Goal: Transaction & Acquisition: Purchase product/service

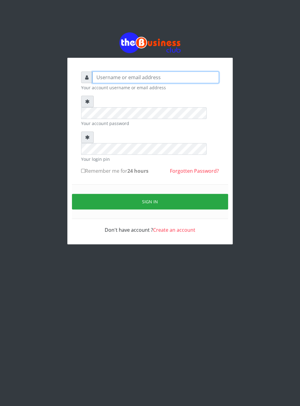
type input "Musluky"
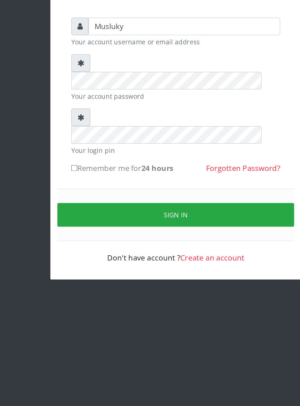
click at [149, 194] on button "Sign in" at bounding box center [150, 202] width 156 height 16
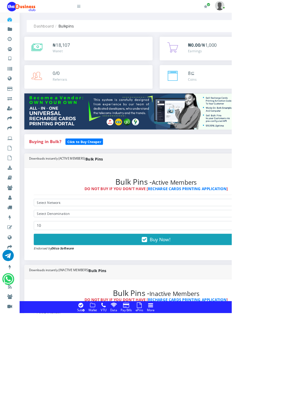
click at [109, 275] on select "Select Denomination" at bounding box center [202, 276] width 317 height 9
click at [103, 260] on select "Select Network MTN Globacom 9Mobile Airtel" at bounding box center [202, 262] width 317 height 9
select select "Airtel"
click at [108, 279] on select "Select Denomination" at bounding box center [202, 276] width 317 height 9
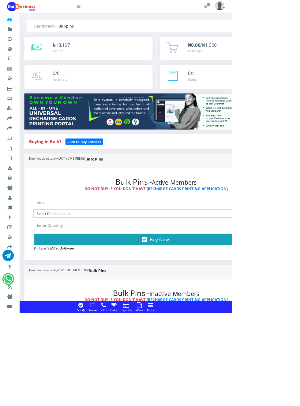
click at [204, 282] on select "Select Denomination Airtel NGN100 - ₦96.37 Airtel NGN200 - ₦192.74 Airtel NGN50…" at bounding box center [202, 276] width 317 height 9
select select "481.85-500"
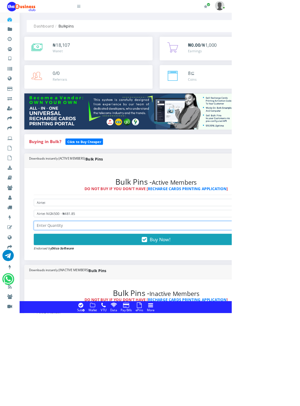
click at [97, 295] on input "number" at bounding box center [202, 293] width 317 height 12
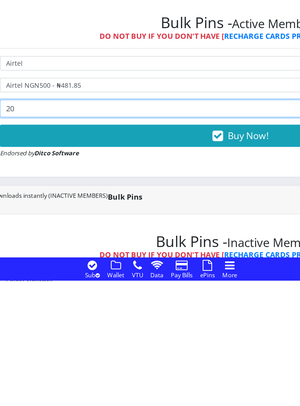
type input "20"
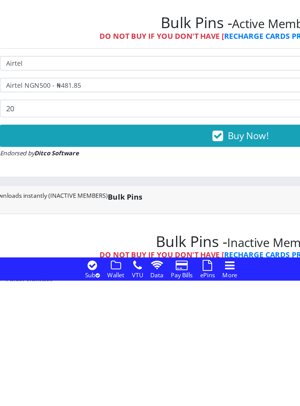
click at [196, 312] on button "Buy Now!" at bounding box center [202, 310] width 317 height 15
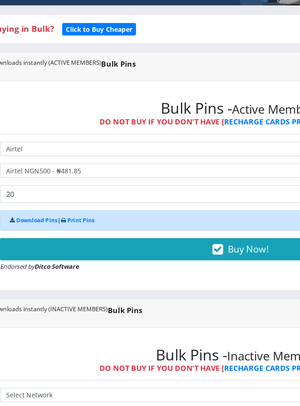
scroll to position [101, 0]
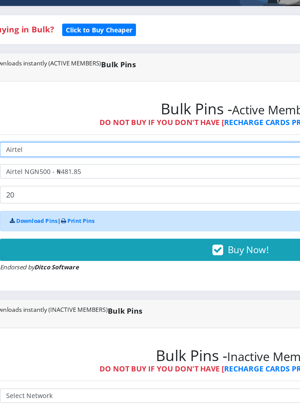
click at [105, 160] on select "Select Network MTN Globacom 9Mobile Airtel" at bounding box center [202, 161] width 317 height 9
select select "Glo"
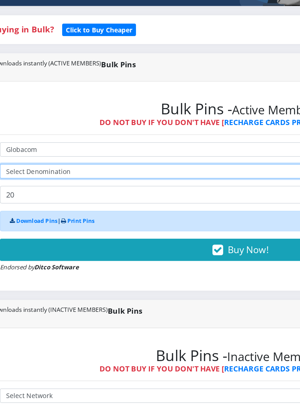
click at [124, 176] on select "Select Denomination" at bounding box center [202, 176] width 317 height 9
select select "96.5-100"
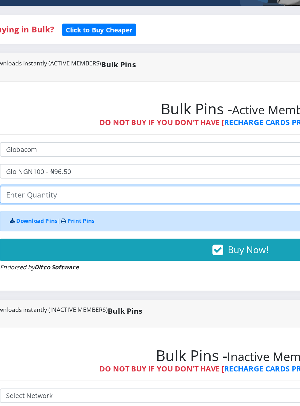
click at [137, 191] on input "number" at bounding box center [202, 192] width 317 height 12
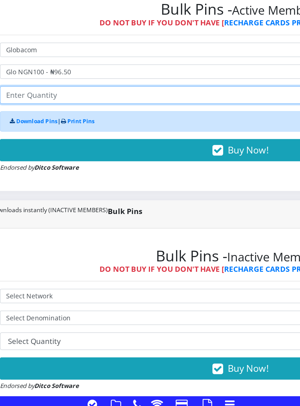
type input "2"
type input "20"
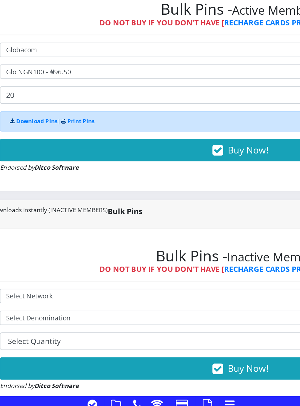
click at [208, 228] on span "Buy Now!" at bounding box center [207, 228] width 27 height 8
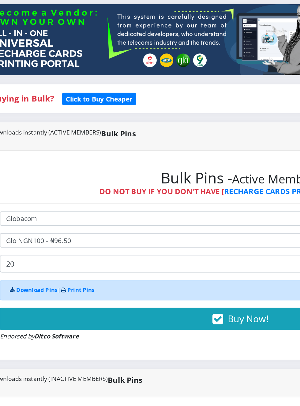
scroll to position [0, 0]
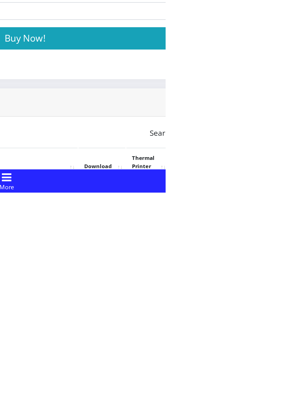
scroll to position [150, 0]
click at [295, 406] on link "PoS Paper (RawBT)" at bounding box center [286, 407] width 17 height 11
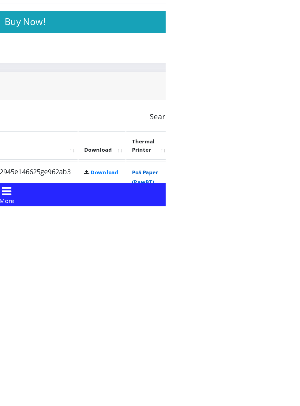
scroll to position [200, 0]
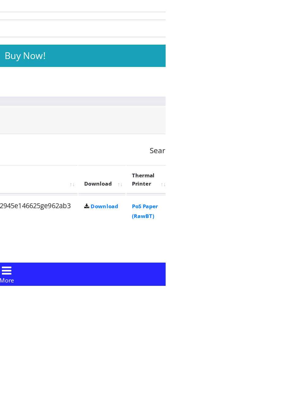
click at [295, 401] on link "PoS Paper (RawBT)" at bounding box center [286, 404] width 17 height 11
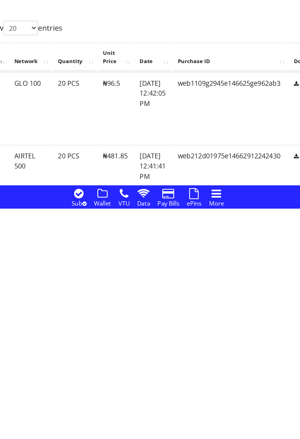
scroll to position [244, 0]
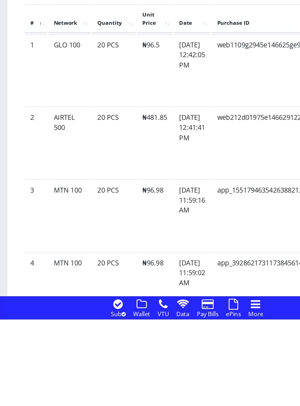
scroll to position [329, 0]
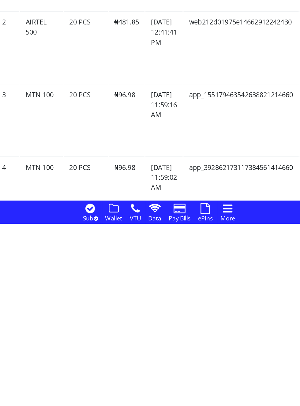
scroll to position [331, 0]
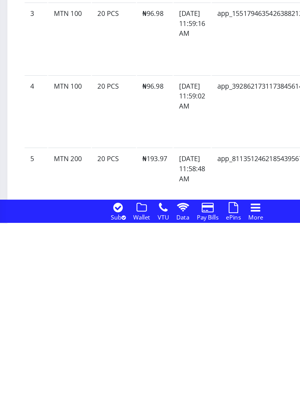
scroll to position [382, 0]
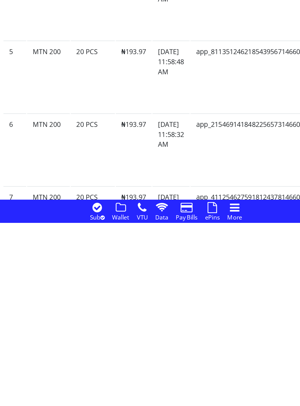
scroll to position [461, 0]
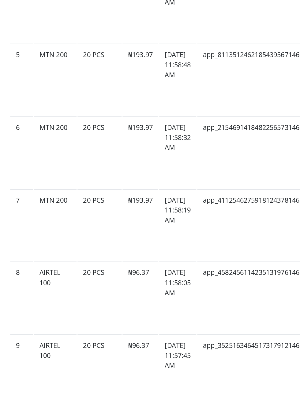
scroll to position [586, 0]
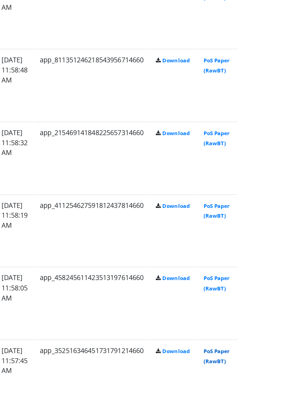
click at [295, 350] on link "PoS Paper (RawBT)" at bounding box center [286, 354] width 17 height 11
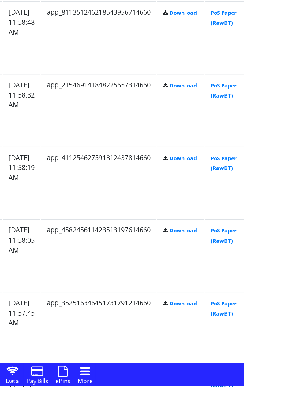
click at [295, 400] on link "PoS Paper (RawBT)" at bounding box center [286, 402] width 17 height 11
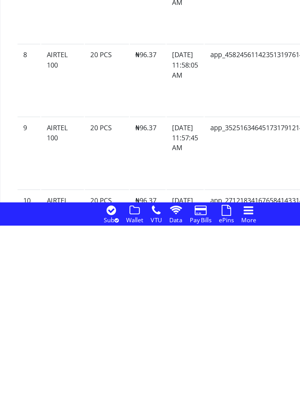
scroll to position [609, 0]
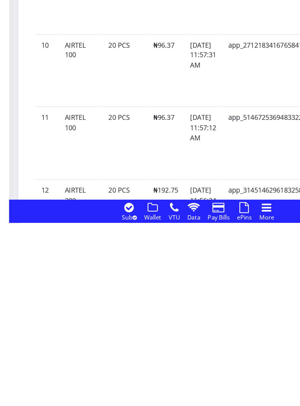
scroll to position [697, 0]
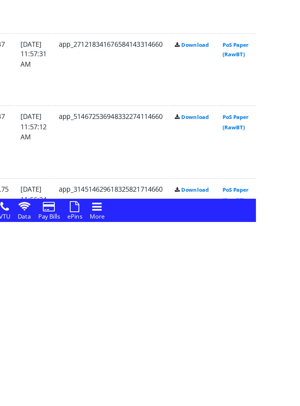
scroll to position [697, 0]
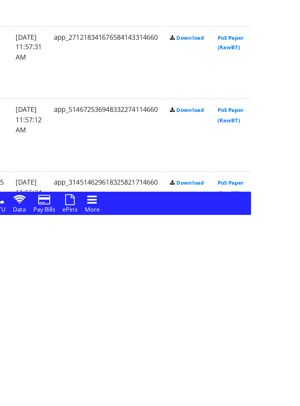
scroll to position [727, 0]
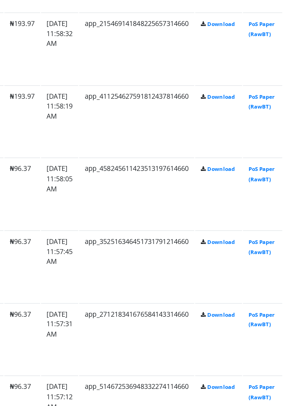
scroll to position [0, 0]
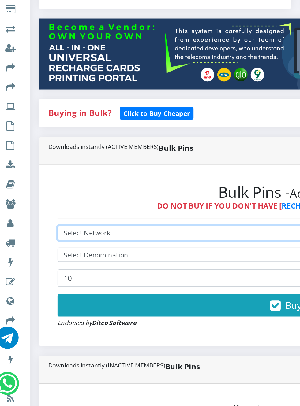
click at [90, 263] on select "Select Network MTN Globacom 9Mobile Airtel" at bounding box center [202, 262] width 317 height 9
select select "MTN"
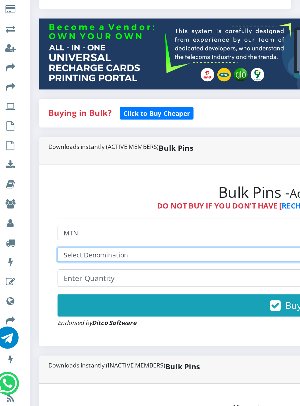
click at [84, 278] on select "Select Denomination MTN NGN100 - ₦96.98 MTN NGN200 - ₦193.96 MTN NGN400 - ₦387.…" at bounding box center [202, 276] width 317 height 9
select select "484.9-500"
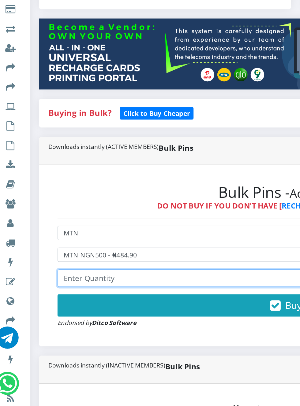
click at [83, 292] on input "number" at bounding box center [202, 293] width 317 height 12
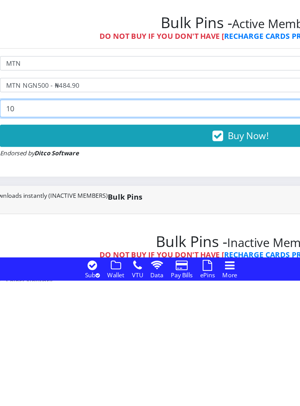
type input "10"
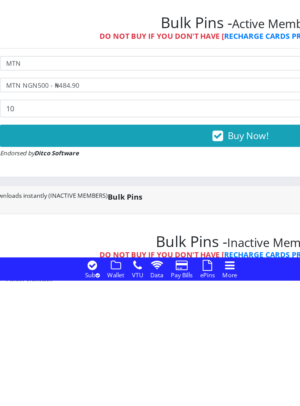
click at [191, 311] on icon "button" at bounding box center [187, 311] width 7 height 6
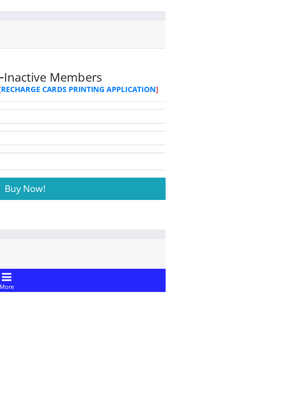
scroll to position [117, 0]
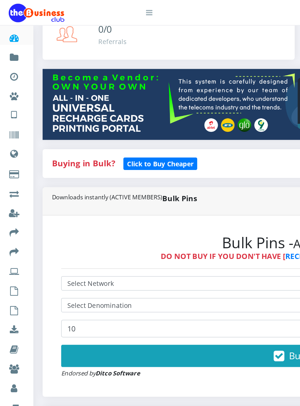
scroll to position [0, 0]
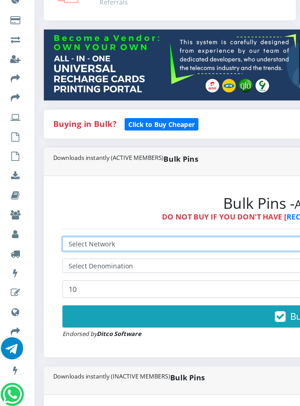
click at [88, 262] on select "Select Network MTN Globacom 9Mobile Airtel" at bounding box center [202, 262] width 317 height 9
select select "Glo"
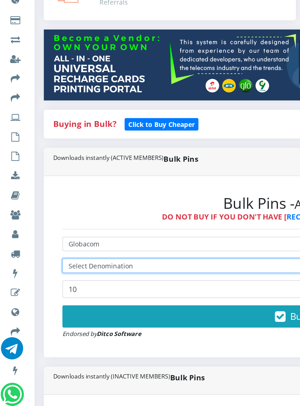
click at [83, 278] on select "Select Denomination" at bounding box center [202, 276] width 317 height 9
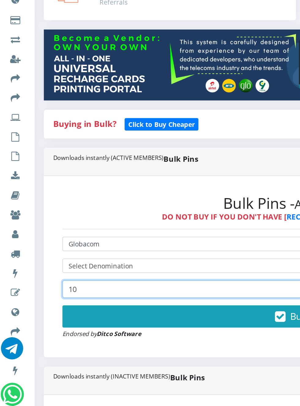
click at [72, 293] on input "10" at bounding box center [202, 293] width 317 height 12
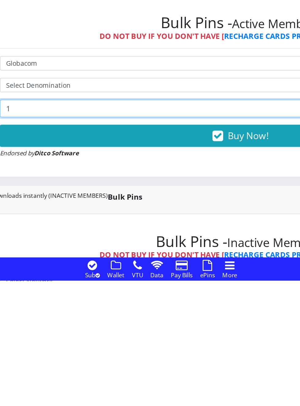
type input "1"
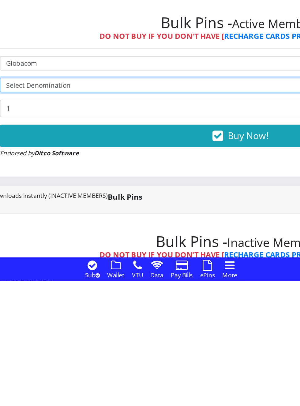
click at [91, 278] on select "Select Denomination" at bounding box center [202, 276] width 317 height 9
click at [188, 276] on select "Select Denomination" at bounding box center [202, 276] width 317 height 9
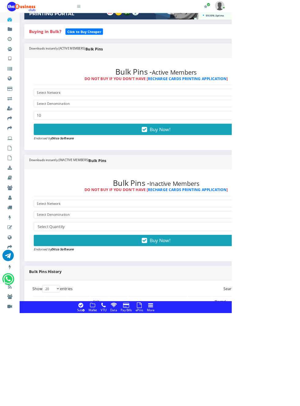
click at [122, 124] on select "Select Network MTN Globacom 9Mobile Airtel" at bounding box center [202, 119] width 317 height 9
select select "Glo"
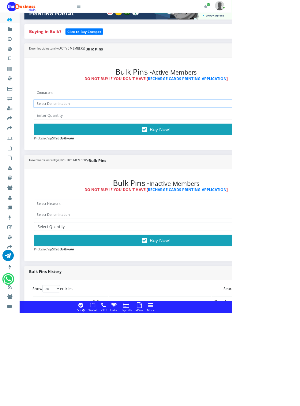
click at [110, 134] on select "Select Denomination Glo NGN100 - ₦96.50 Glo NGN200 - ₦193.00 Glo NGN500 - ₦482.…" at bounding box center [202, 133] width 317 height 9
select select "482.5-500"
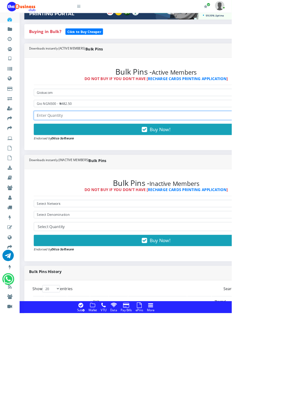
click at [114, 151] on input "number" at bounding box center [202, 150] width 317 height 12
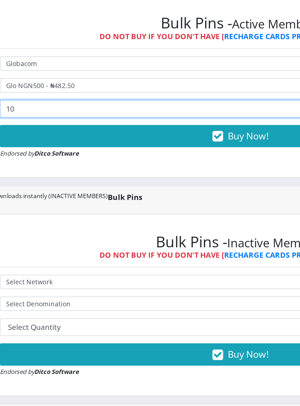
type input "10"
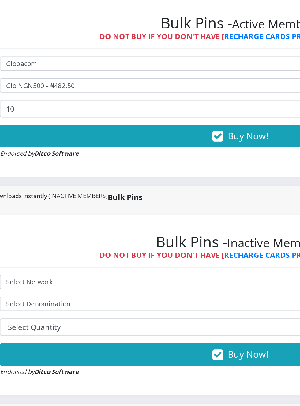
click at [194, 163] on button "Buy Now!" at bounding box center [202, 167] width 317 height 15
